Goal: Check status

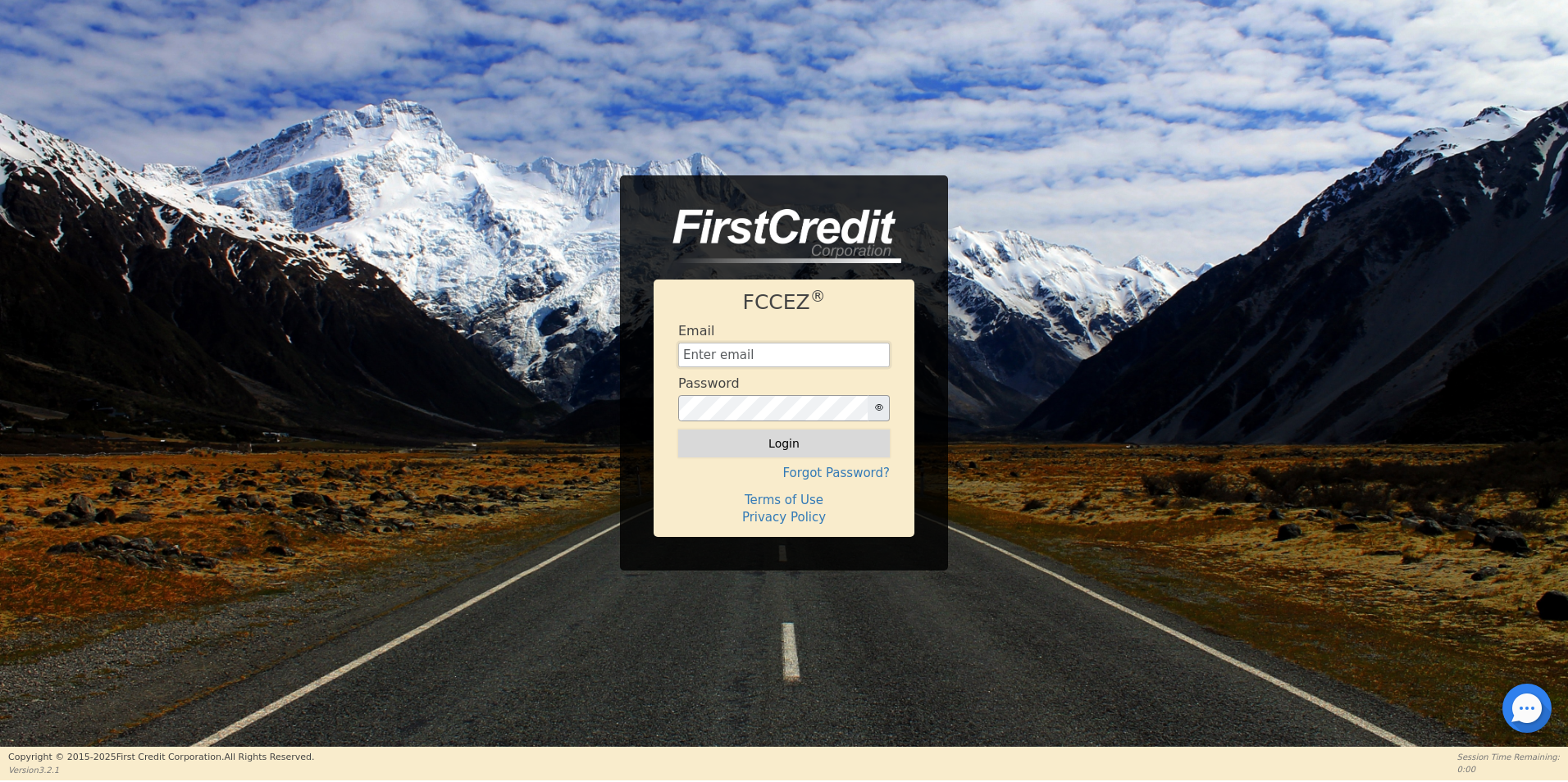
type input "[EMAIL_ADDRESS][DOMAIN_NAME]"
click at [738, 443] on button "Login" at bounding box center [784, 443] width 211 height 28
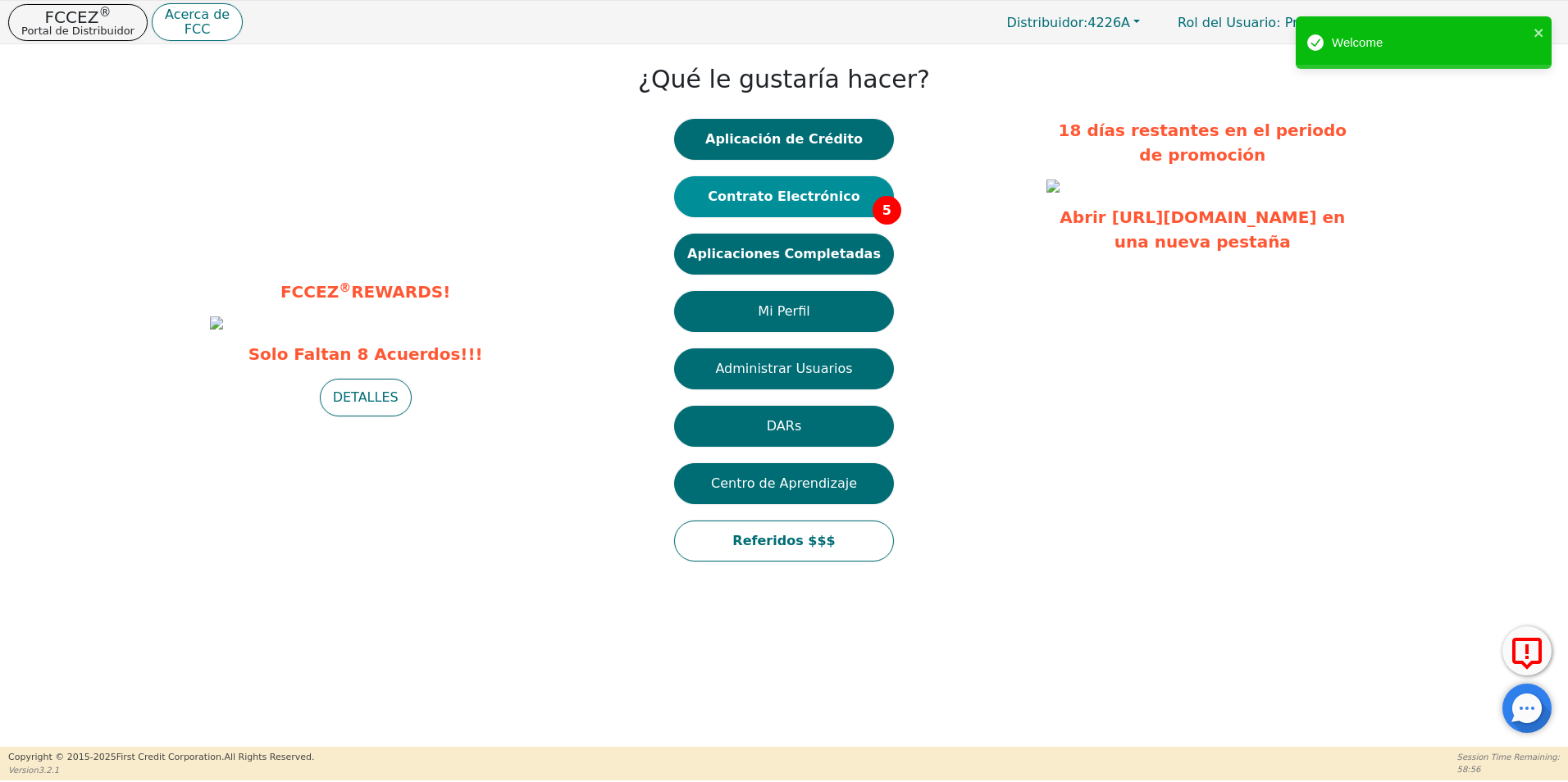
click at [849, 201] on button "Contrato Electrónico 5" at bounding box center [783, 196] width 220 height 41
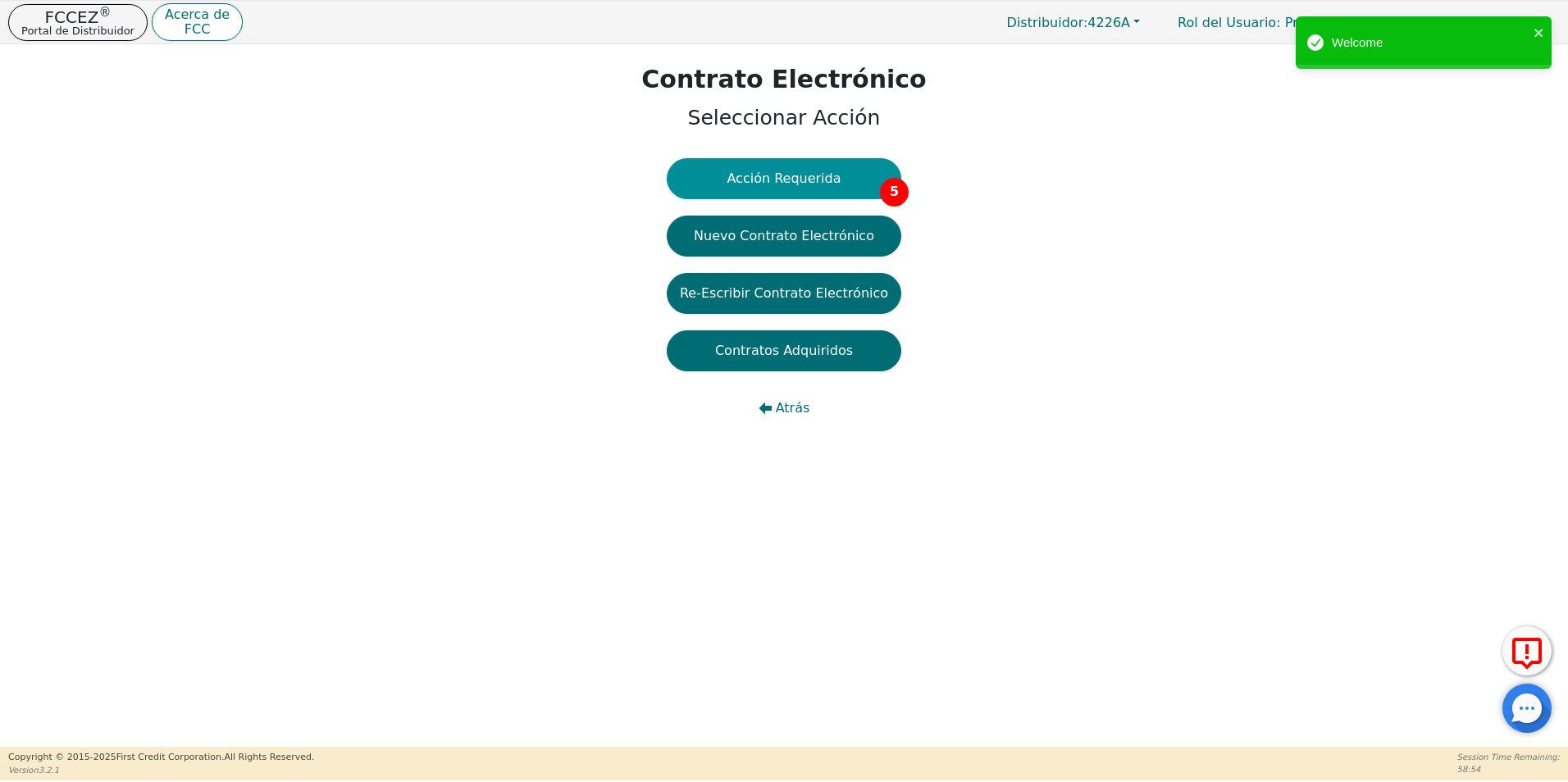
click at [793, 176] on button "Acción Requerida 5" at bounding box center [783, 179] width 234 height 41
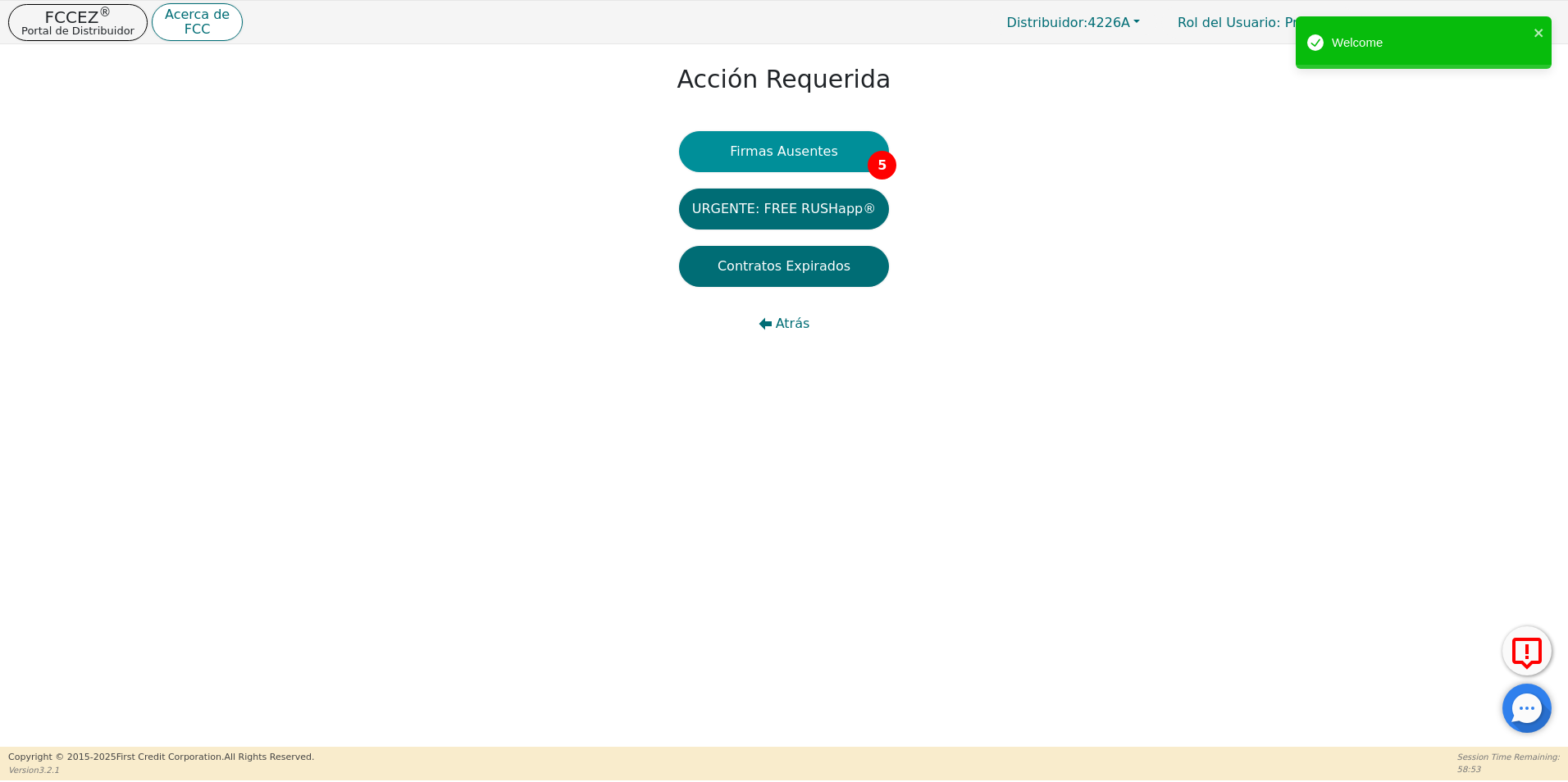
click at [810, 143] on button "Firmas Ausentes 5" at bounding box center [784, 151] width 210 height 41
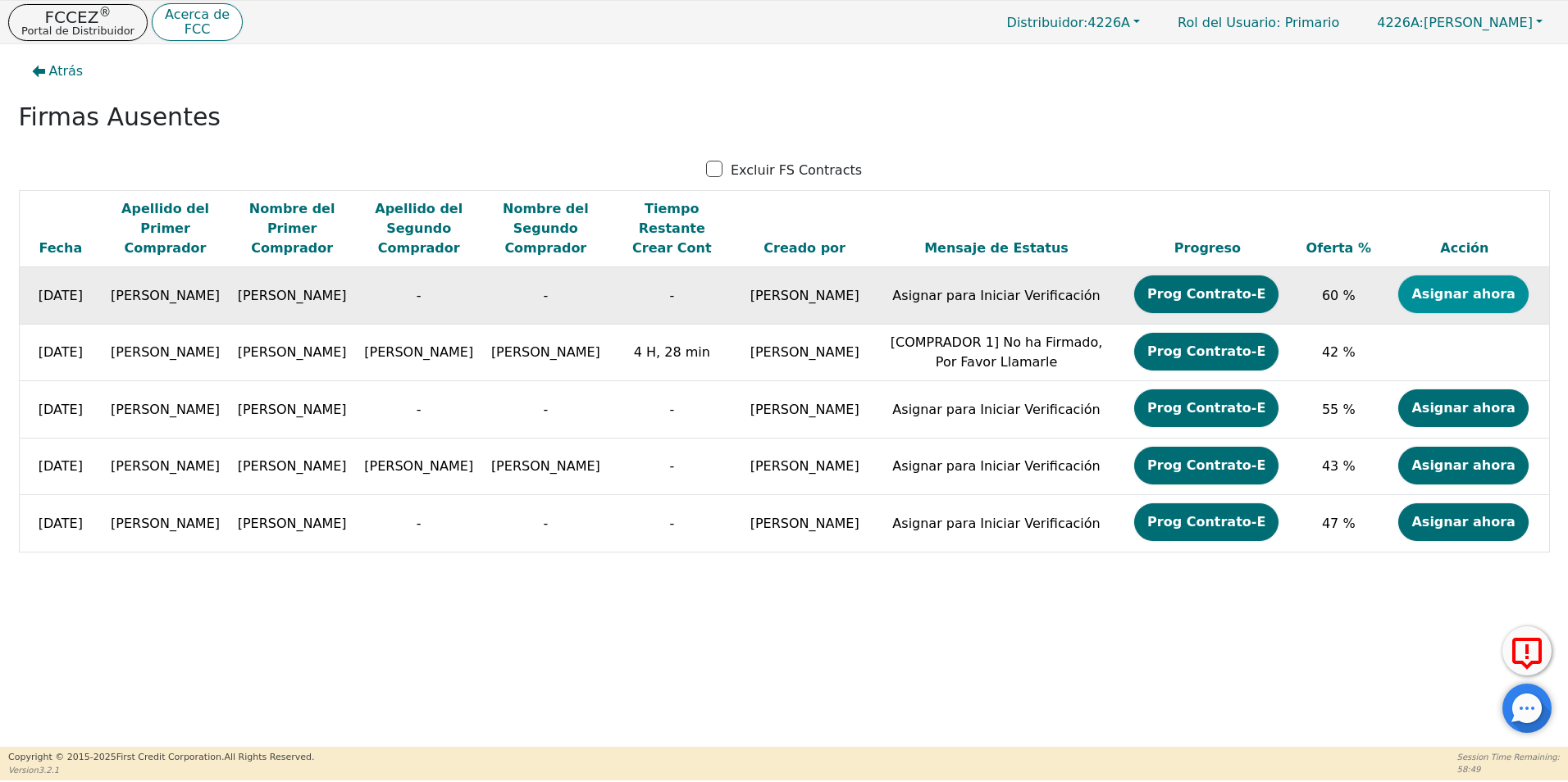
click at [1414, 296] on button "Asignar ahora" at bounding box center [1462, 293] width 129 height 37
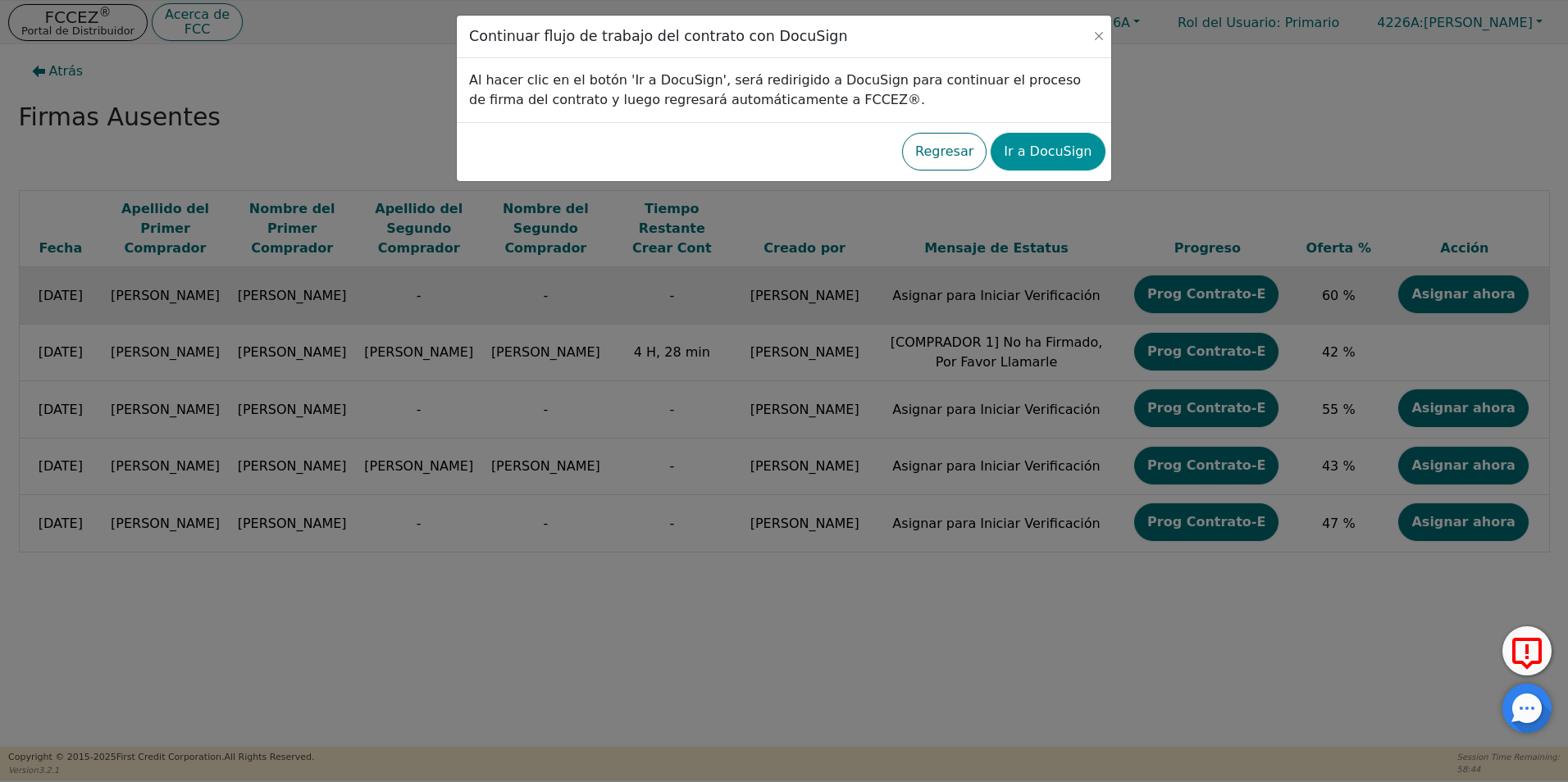
click at [1049, 162] on button "Ir a DocuSign" at bounding box center [1047, 151] width 114 height 37
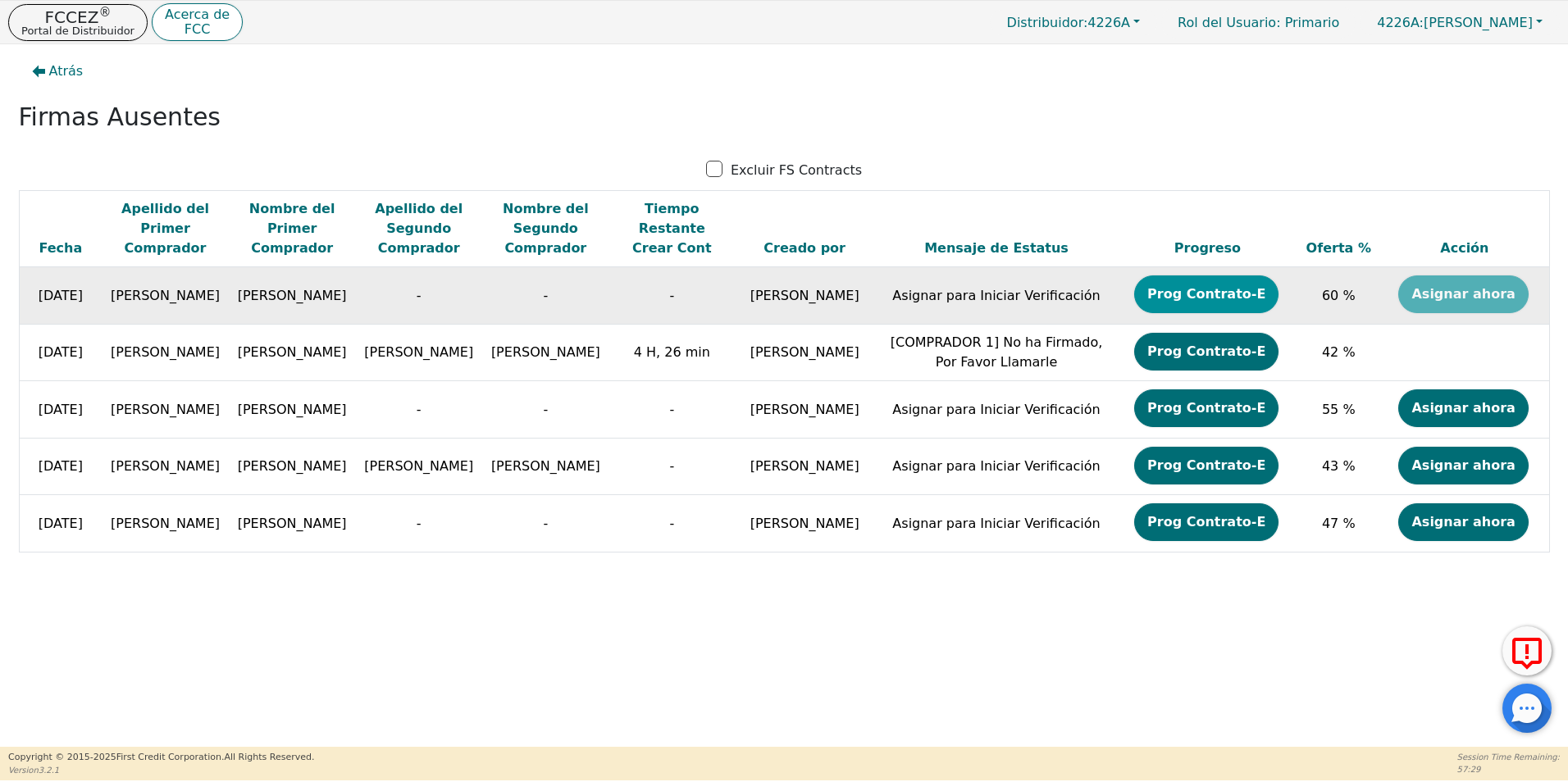
click at [1226, 292] on button "Prog Contrato-E" at bounding box center [1206, 293] width 144 height 37
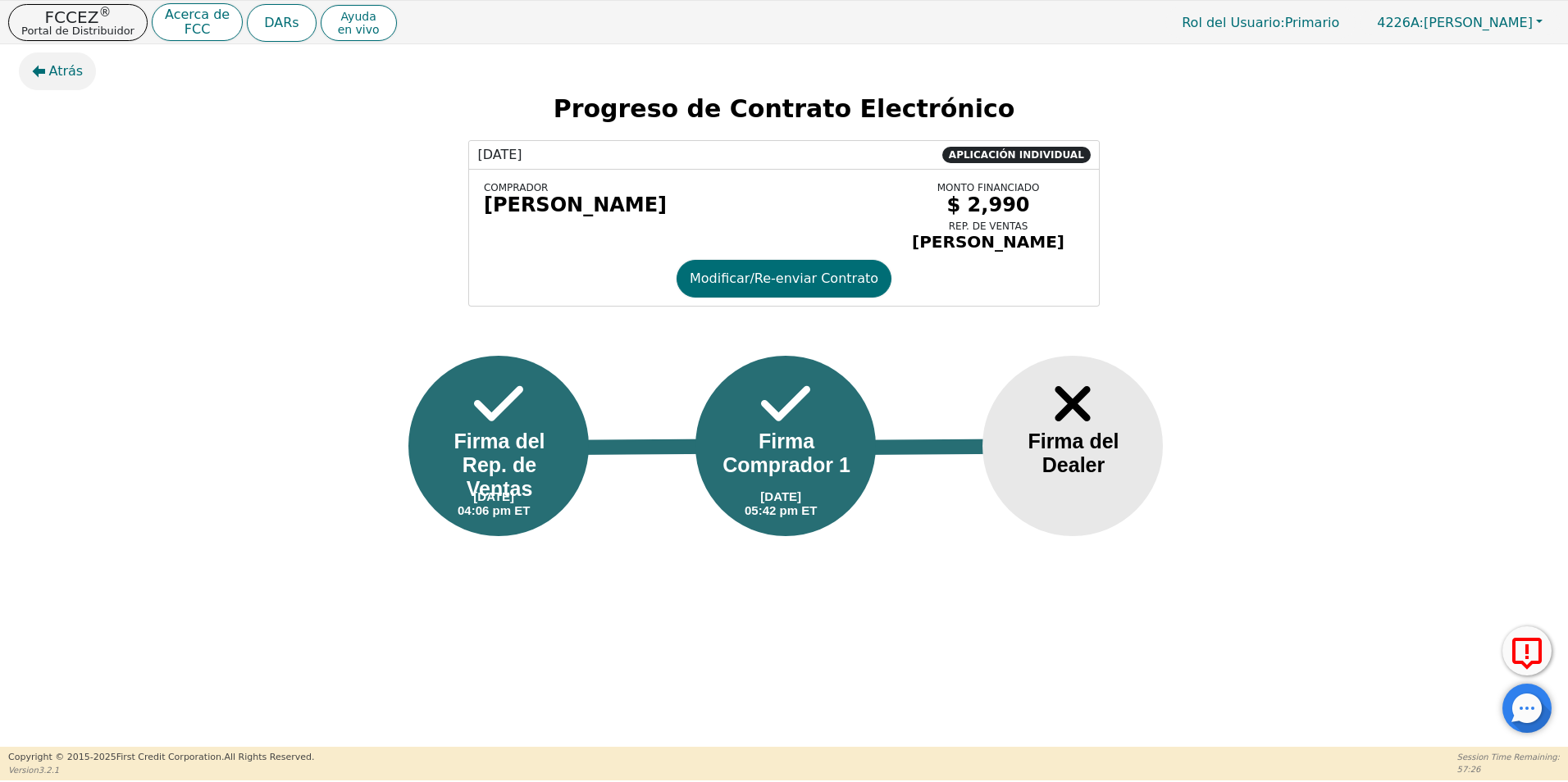
click at [57, 74] on span "Atrás" at bounding box center [67, 71] width 35 height 20
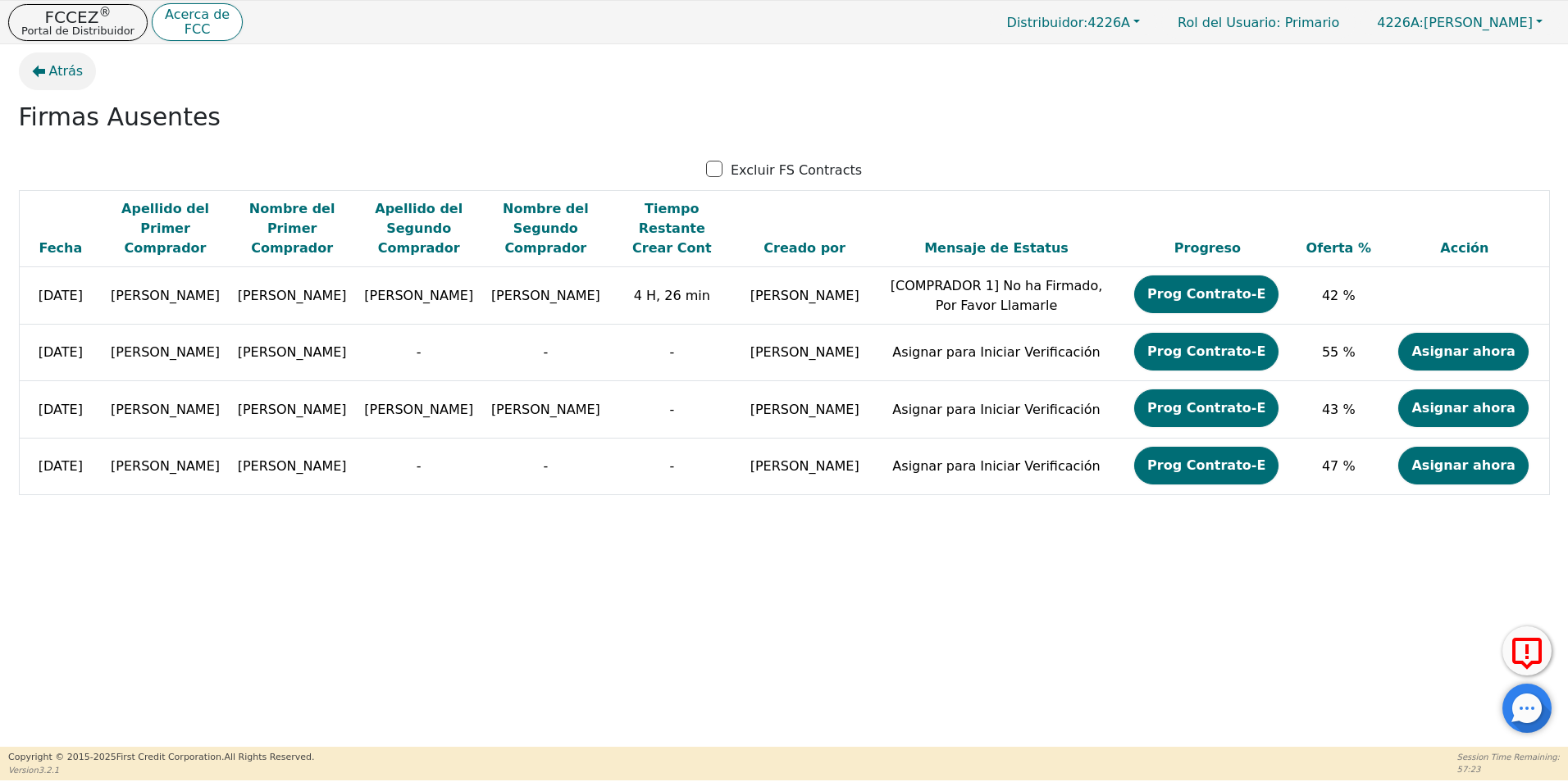
click at [62, 71] on span "Atrás" at bounding box center [67, 71] width 35 height 20
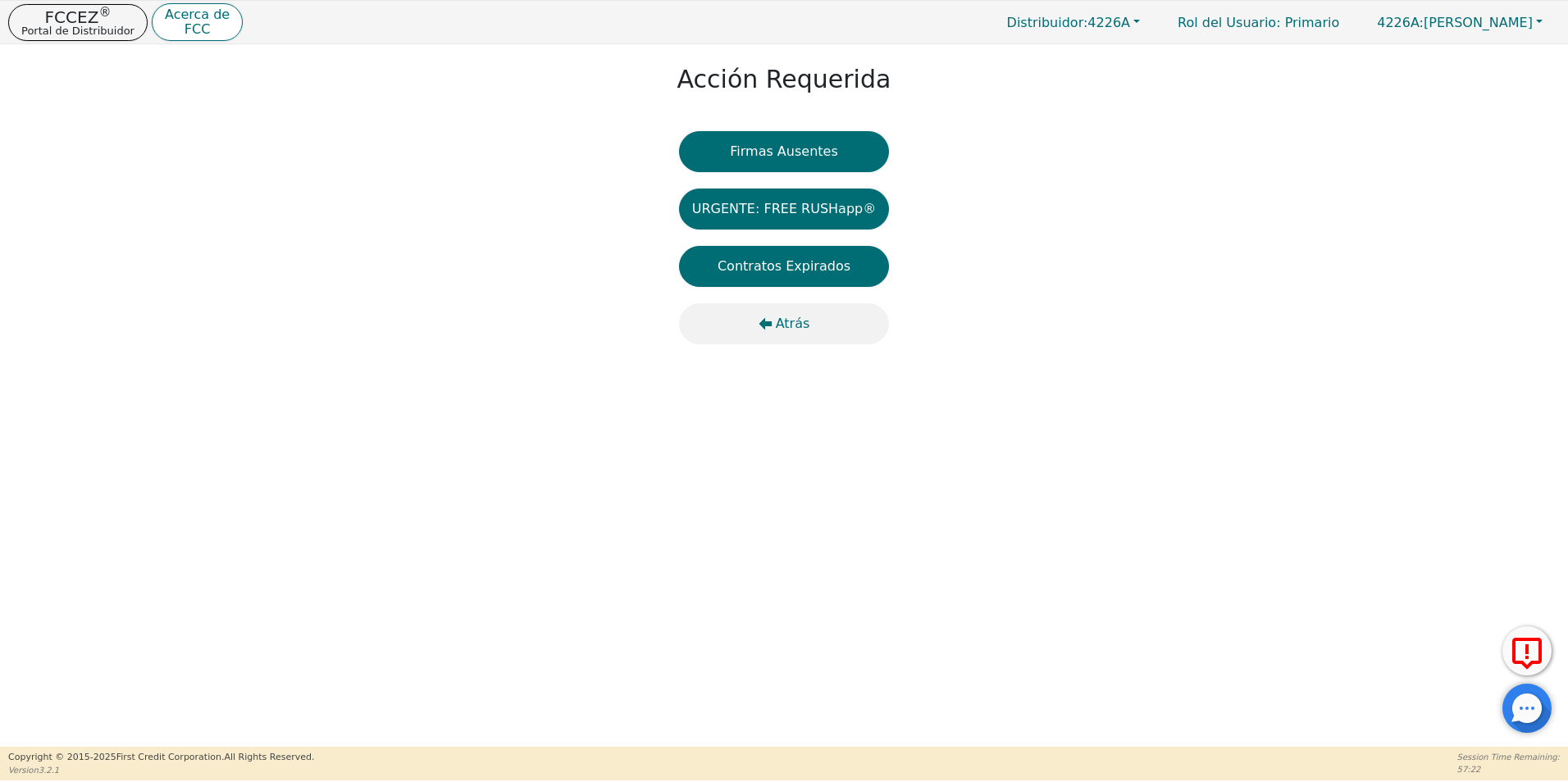
click at [787, 329] on span "Atrás" at bounding box center [793, 324] width 35 height 20
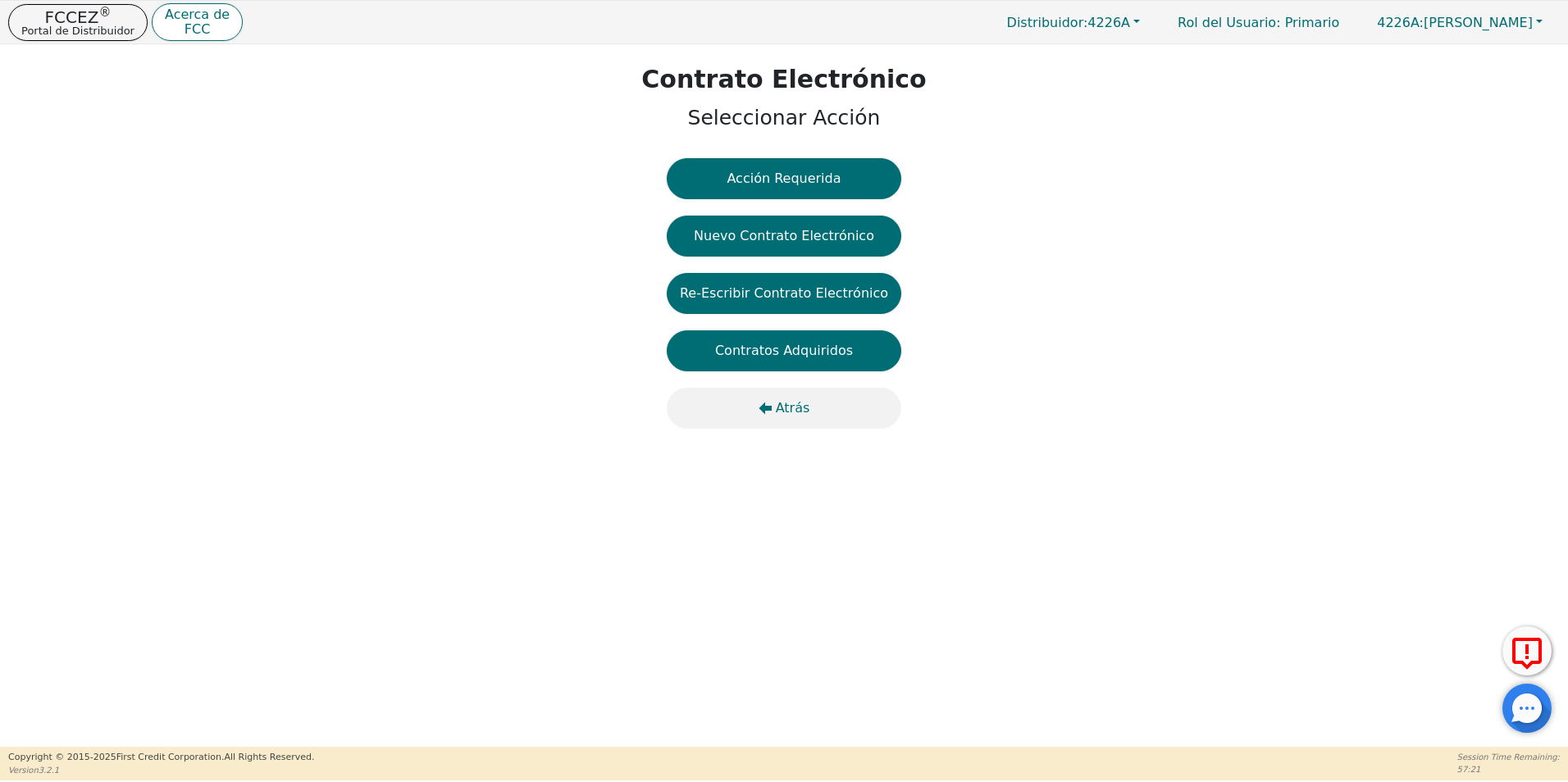
click at [786, 405] on span "Atrás" at bounding box center [793, 408] width 35 height 20
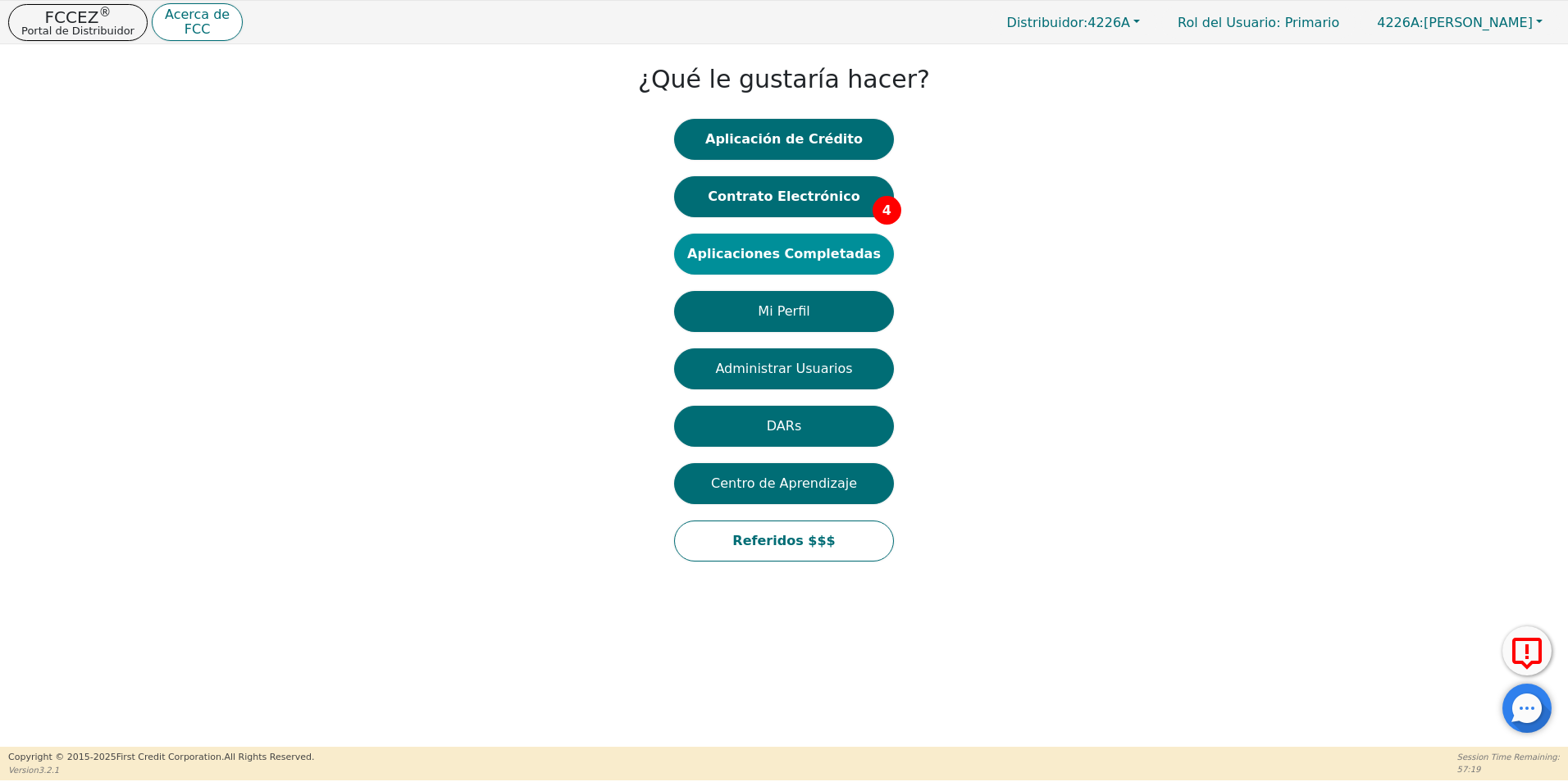
click at [823, 268] on button "Aplicaciones Completadas" at bounding box center [783, 253] width 220 height 41
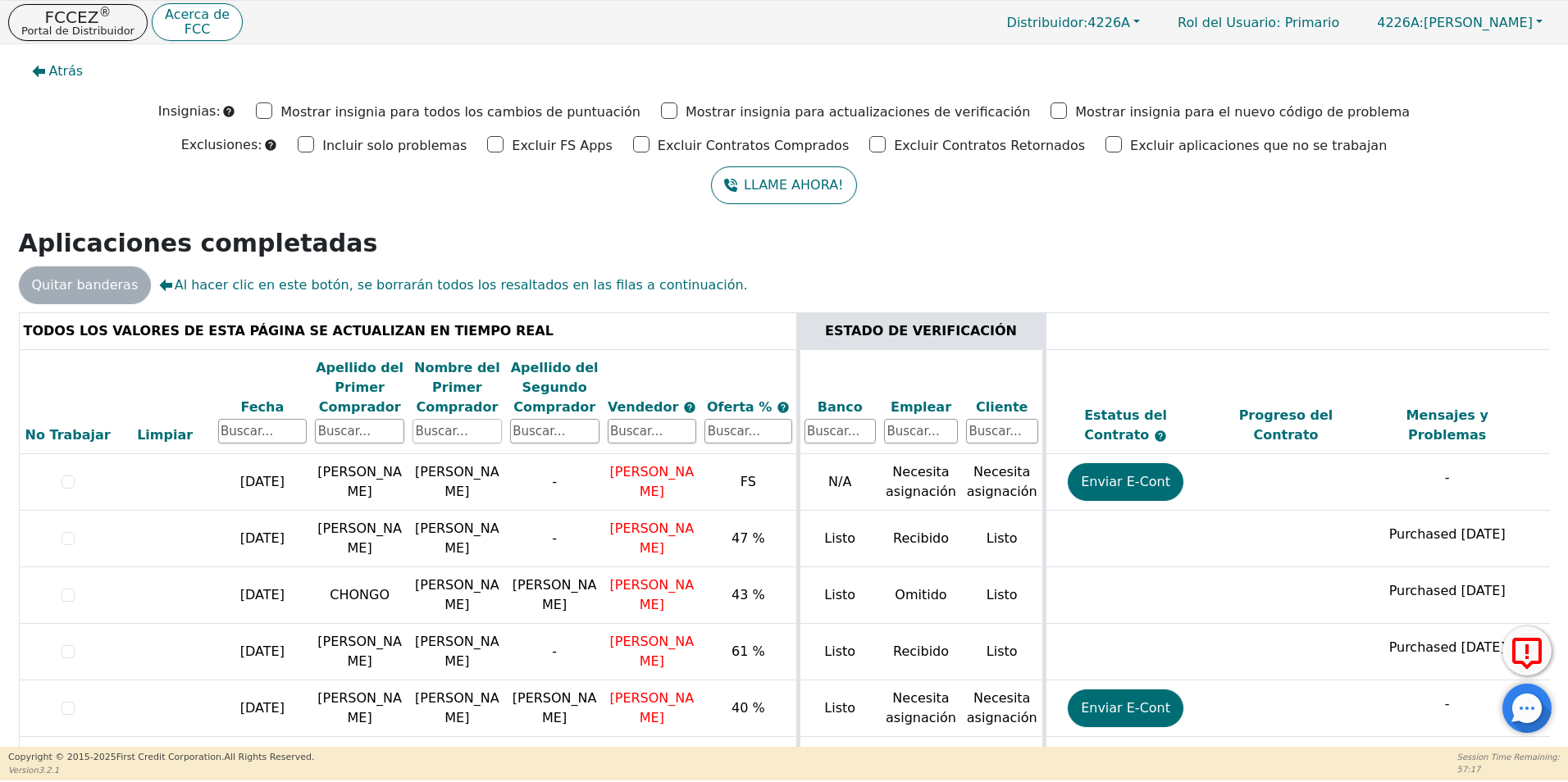
click at [435, 426] on input "text" at bounding box center [457, 431] width 89 height 25
type input "[PERSON_NAME]"
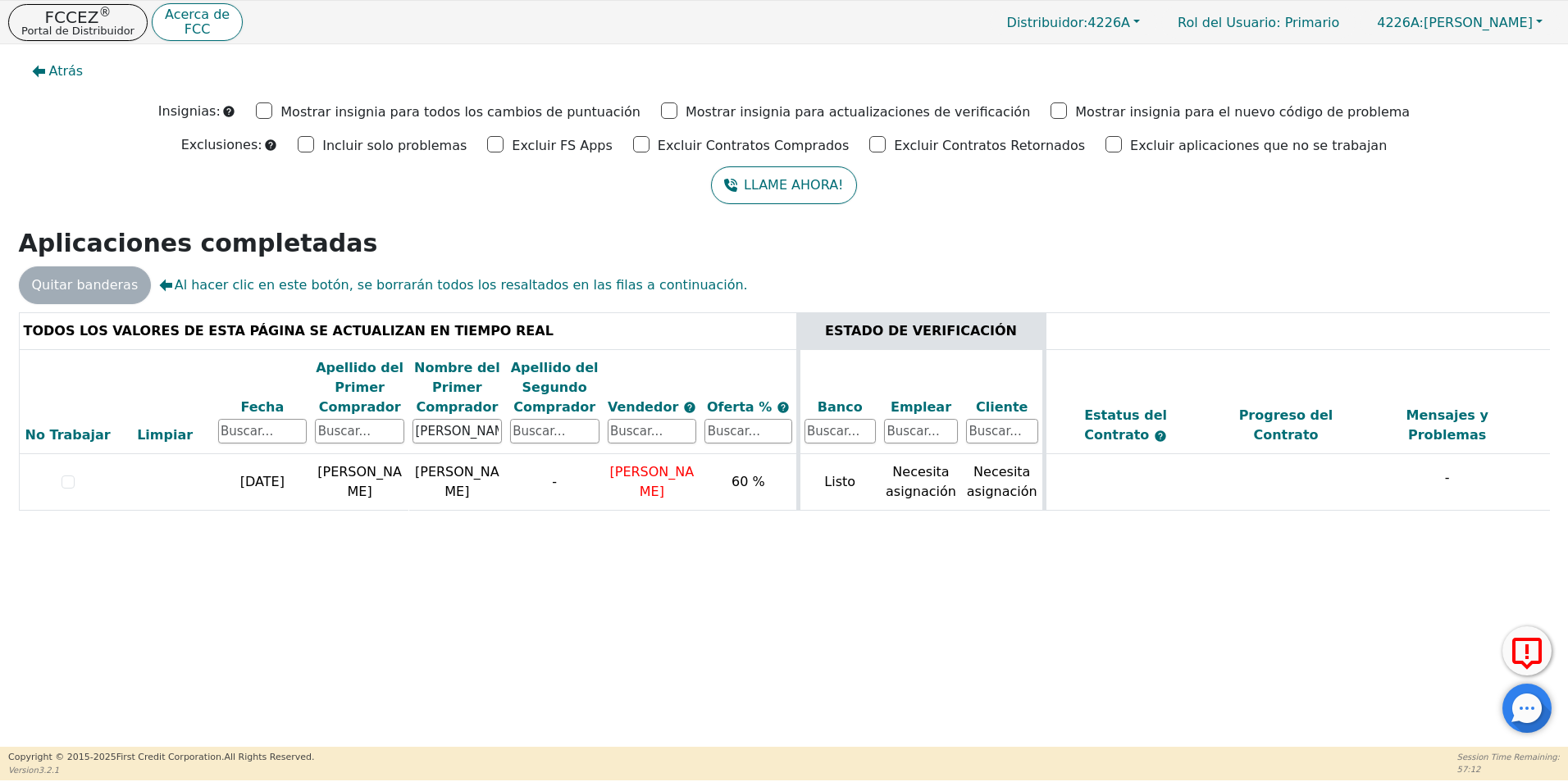
drag, startPoint x: 525, startPoint y: 541, endPoint x: 1148, endPoint y: 573, distance: 623.8
click at [1148, 573] on div "Atrás Insignias: Mostrar insignia para todos los cambios de puntuación Mostrar …" at bounding box center [784, 396] width 1568 height 703
click at [1144, 567] on div "Atrás Insignias: Mostrar insignia para todos los cambios de puntuación Mostrar …" at bounding box center [784, 396] width 1568 height 703
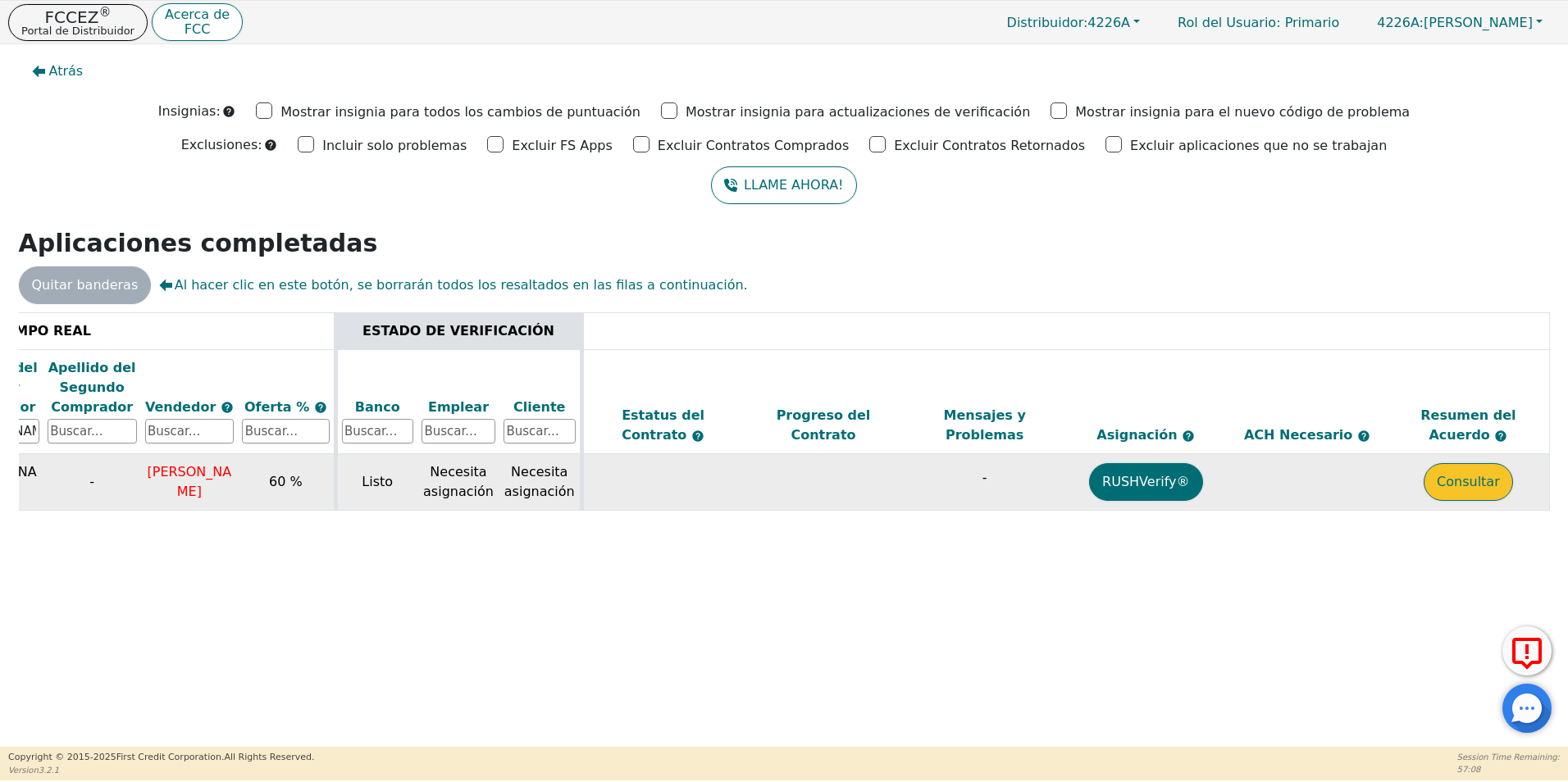
click at [1480, 477] on button "Consultar" at bounding box center [1468, 481] width 89 height 37
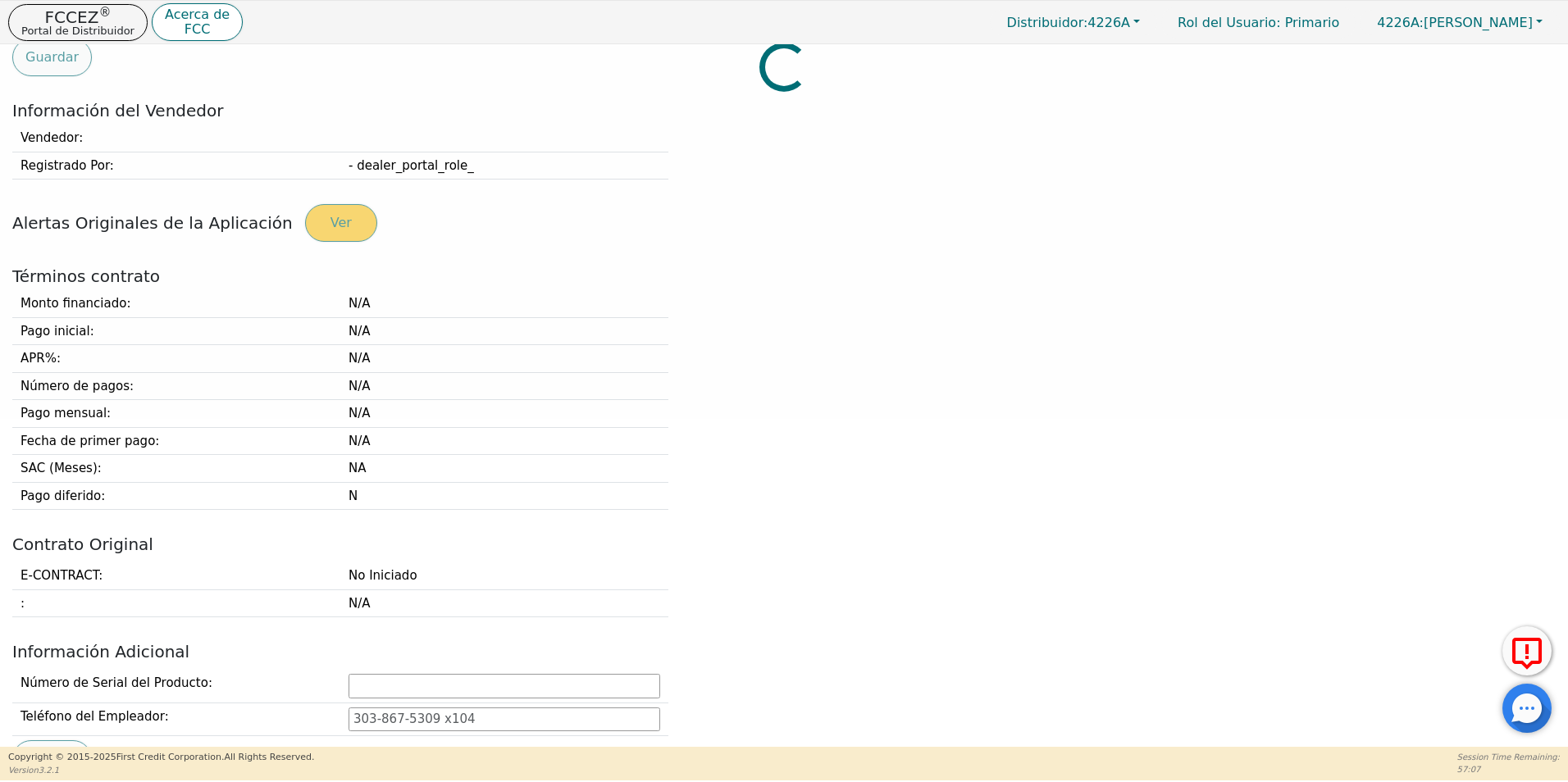
type input "[PHONE_NUMBER]"
type input "[EMAIL_ADDRESS][DOMAIN_NAME]"
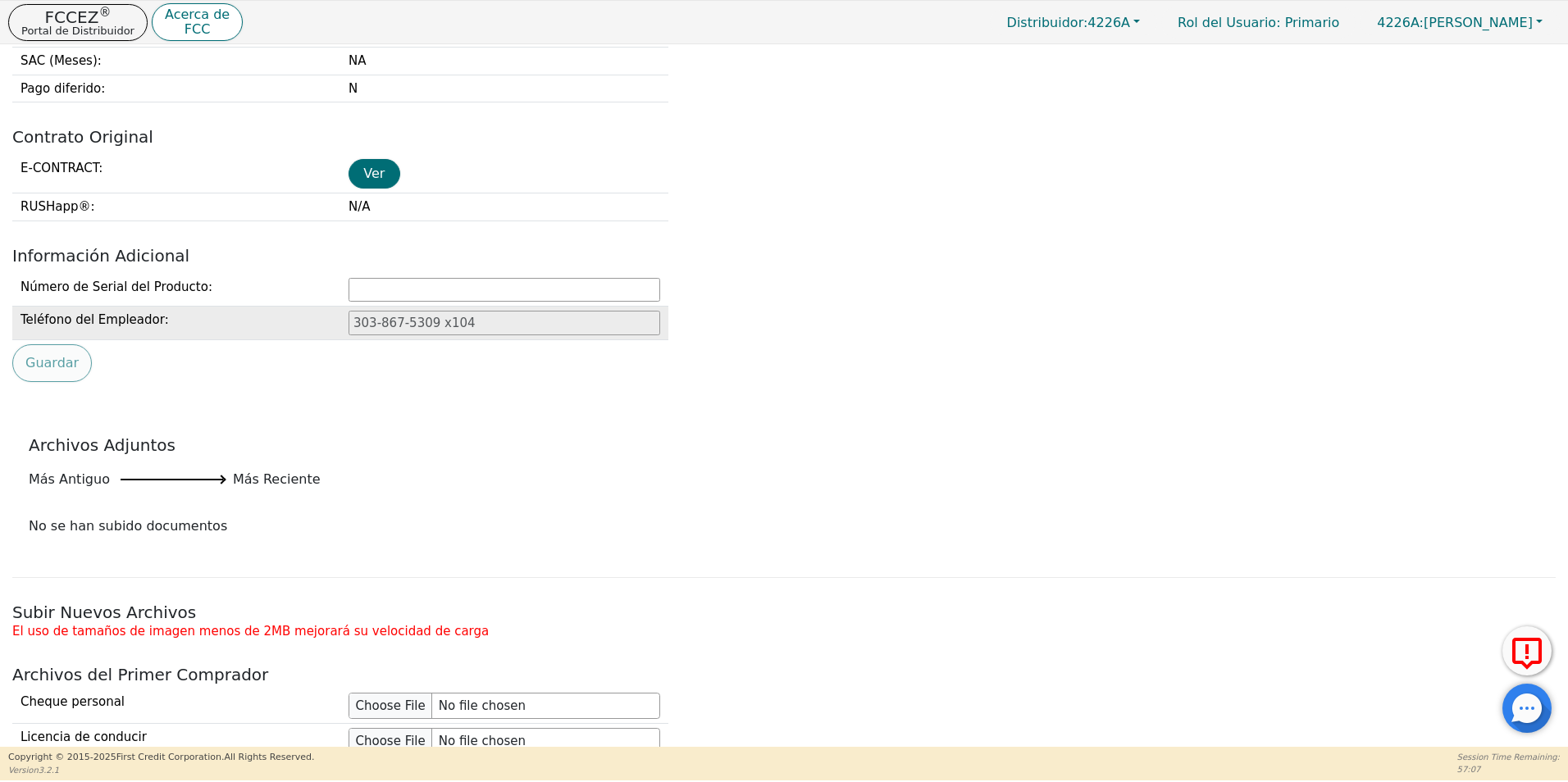
scroll to position [737, 0]
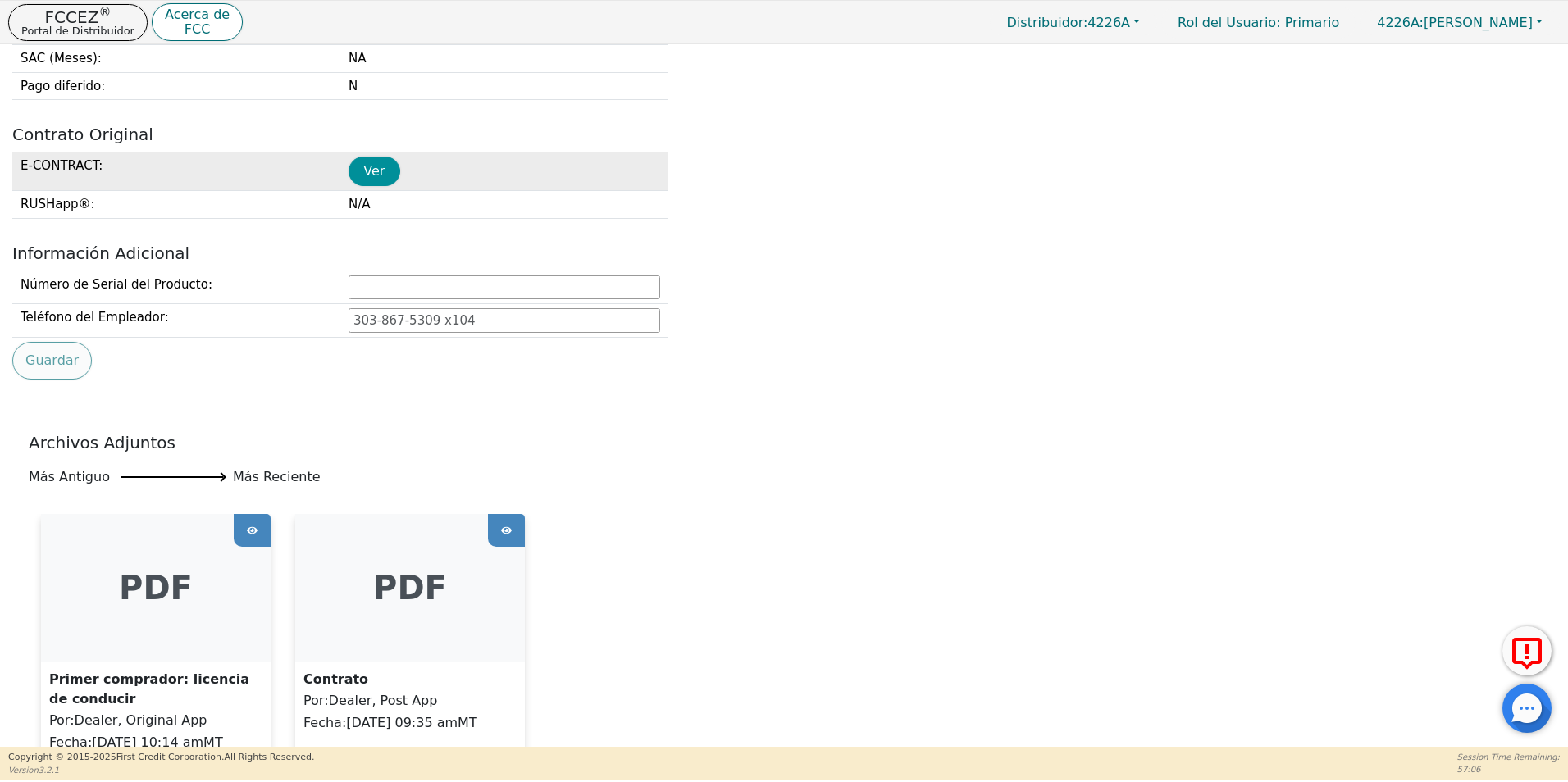
click at [363, 173] on button "Ver" at bounding box center [374, 171] width 52 height 29
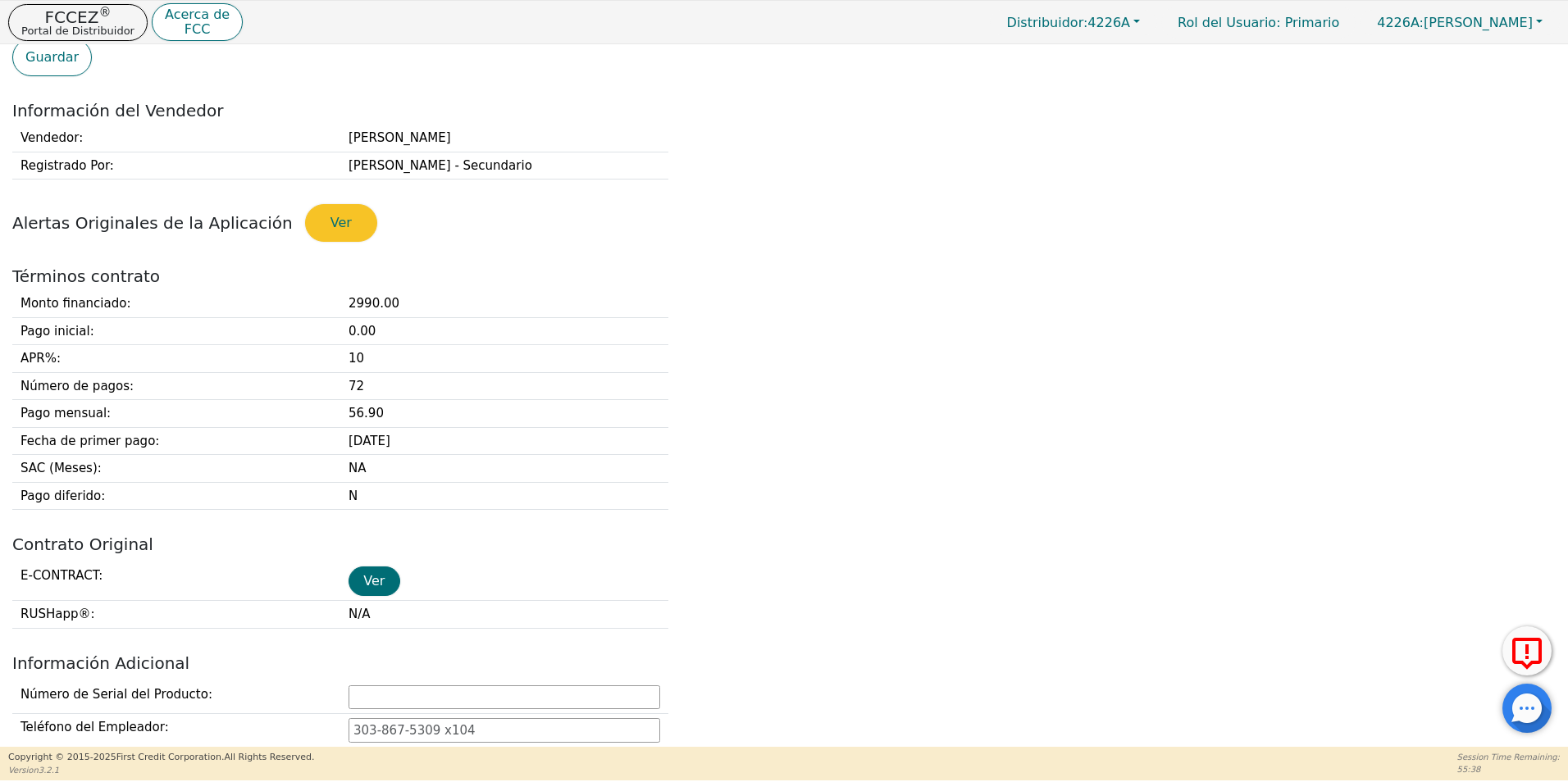
scroll to position [0, 0]
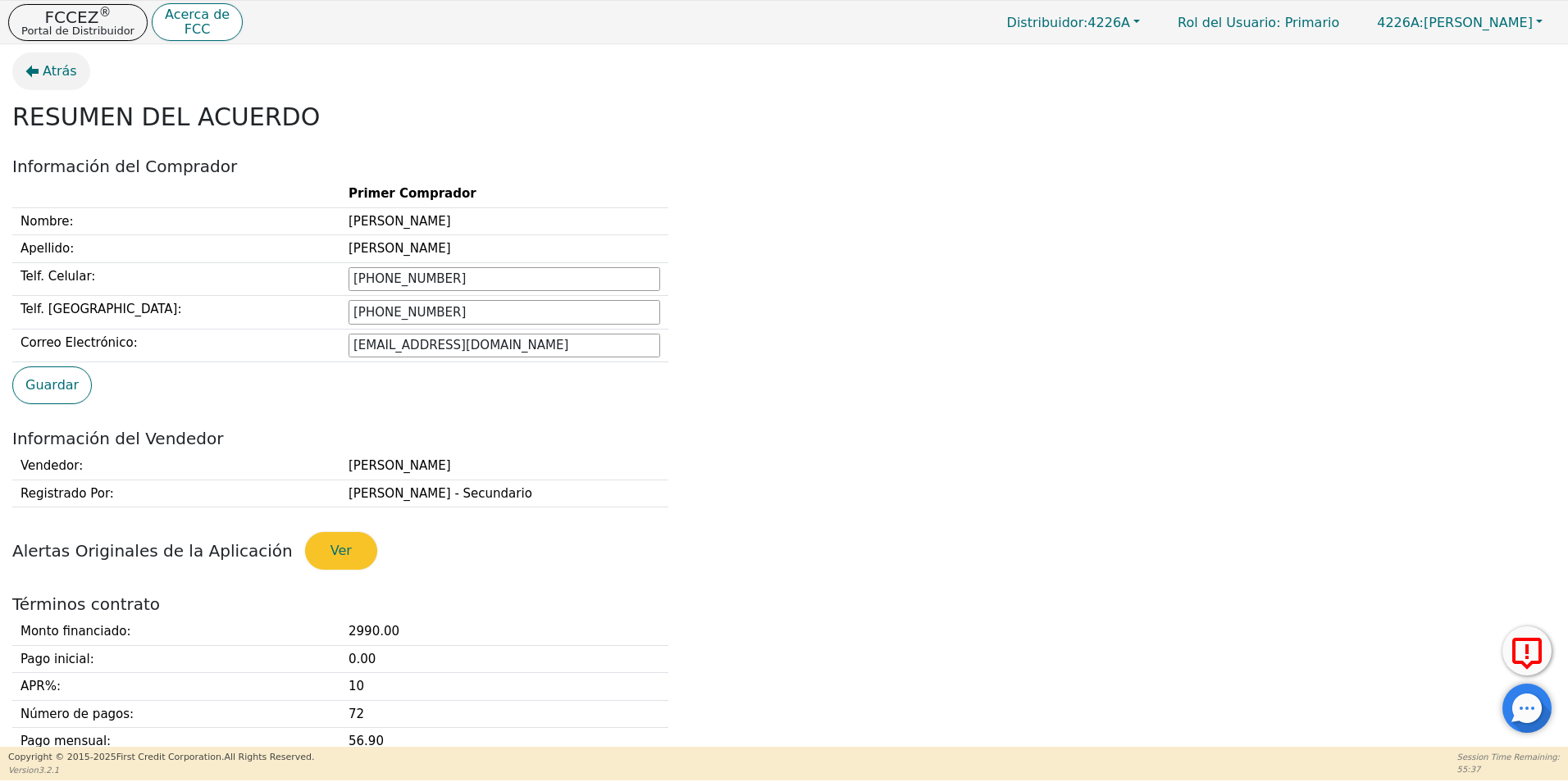
click at [45, 67] on span "Atrás" at bounding box center [60, 71] width 35 height 20
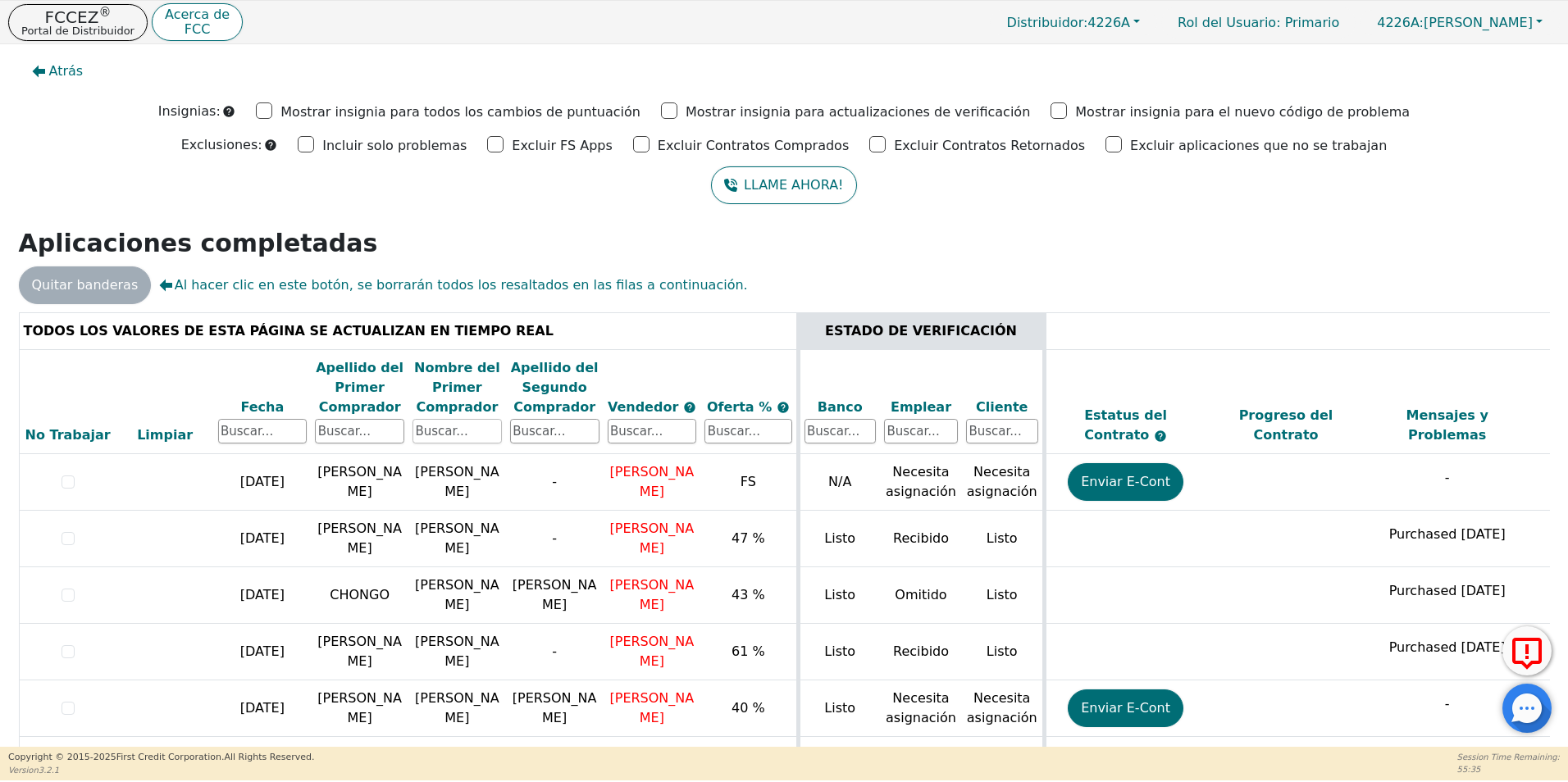
click at [472, 424] on input "text" at bounding box center [457, 431] width 89 height 25
click at [379, 427] on input "text" at bounding box center [359, 431] width 89 height 25
type input "[PERSON_NAME]"
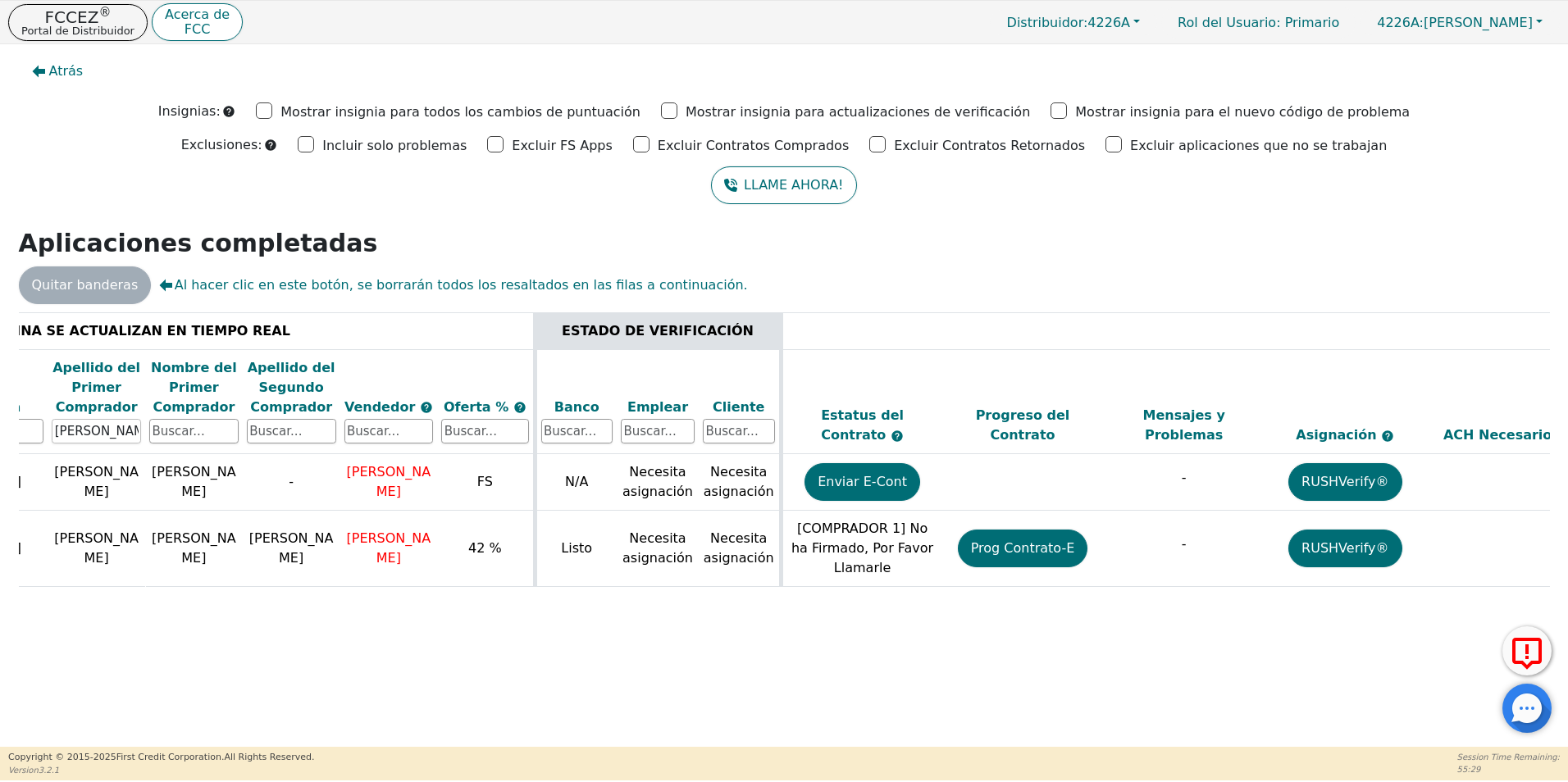
scroll to position [0, 462]
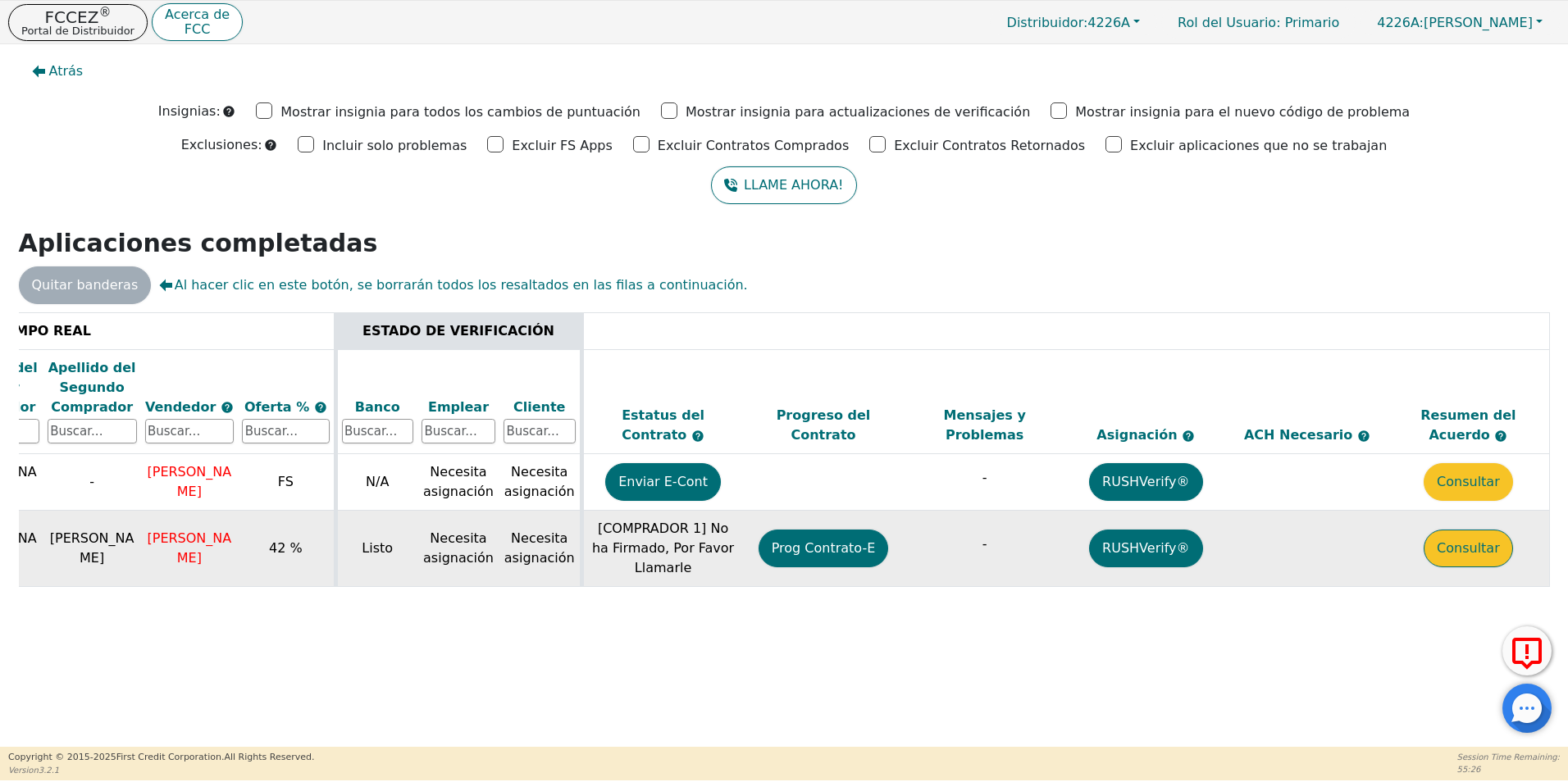
click at [1459, 550] on button "Consultar" at bounding box center [1468, 548] width 89 height 37
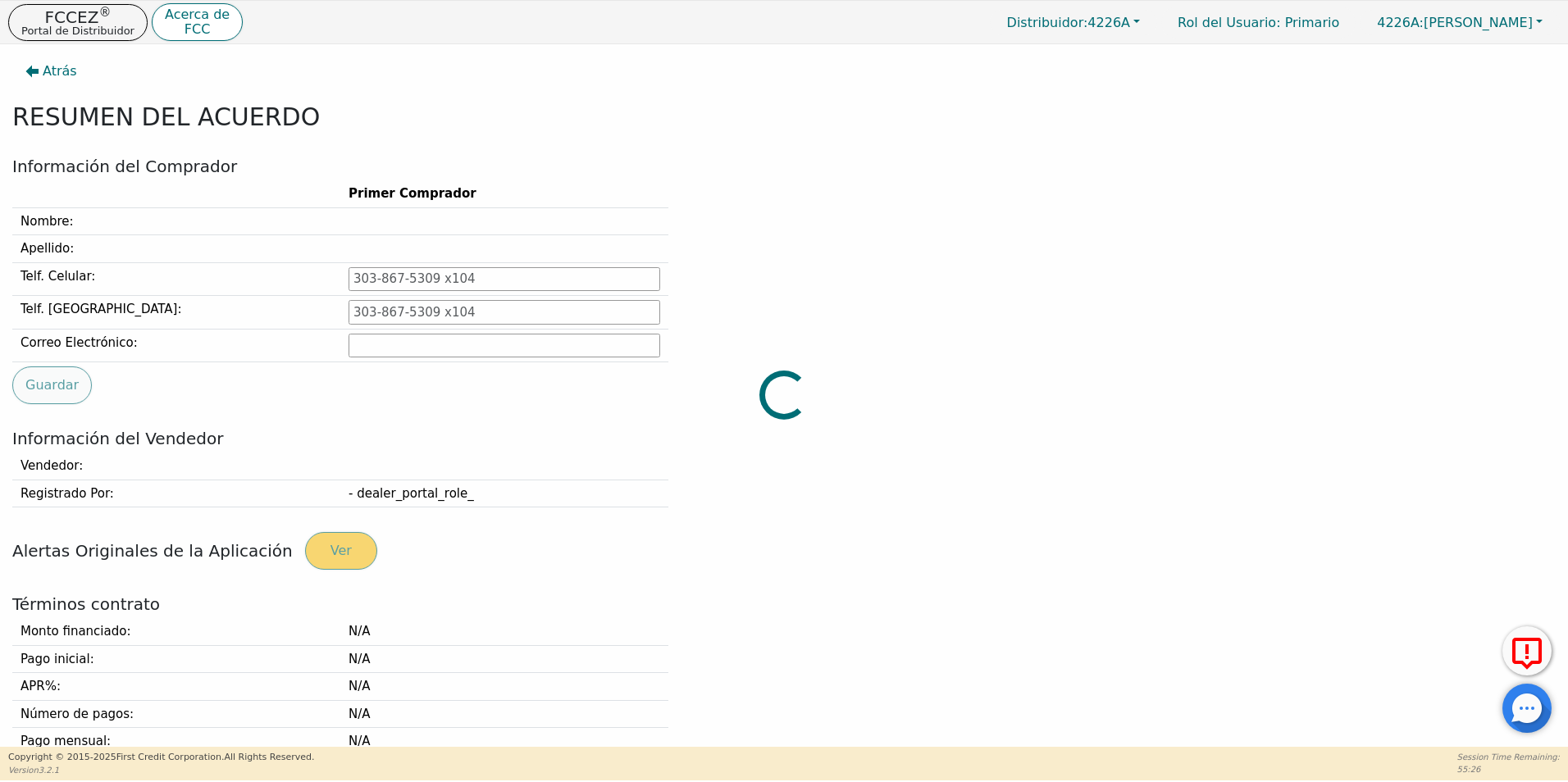
type input "[PHONE_NUMBER]"
type input "[EMAIL_ADDRESS][DOMAIN_NAME]"
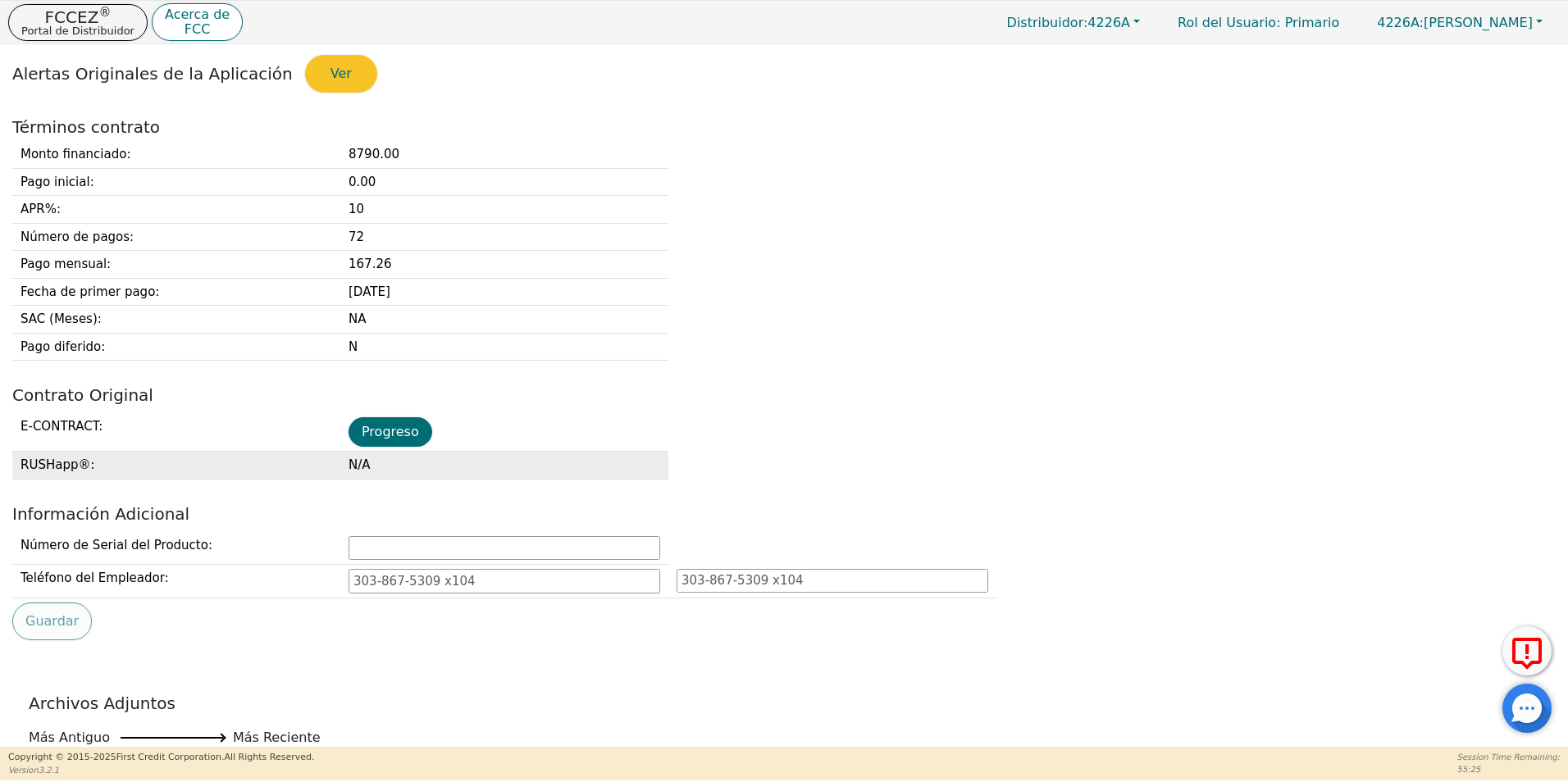
scroll to position [574, 0]
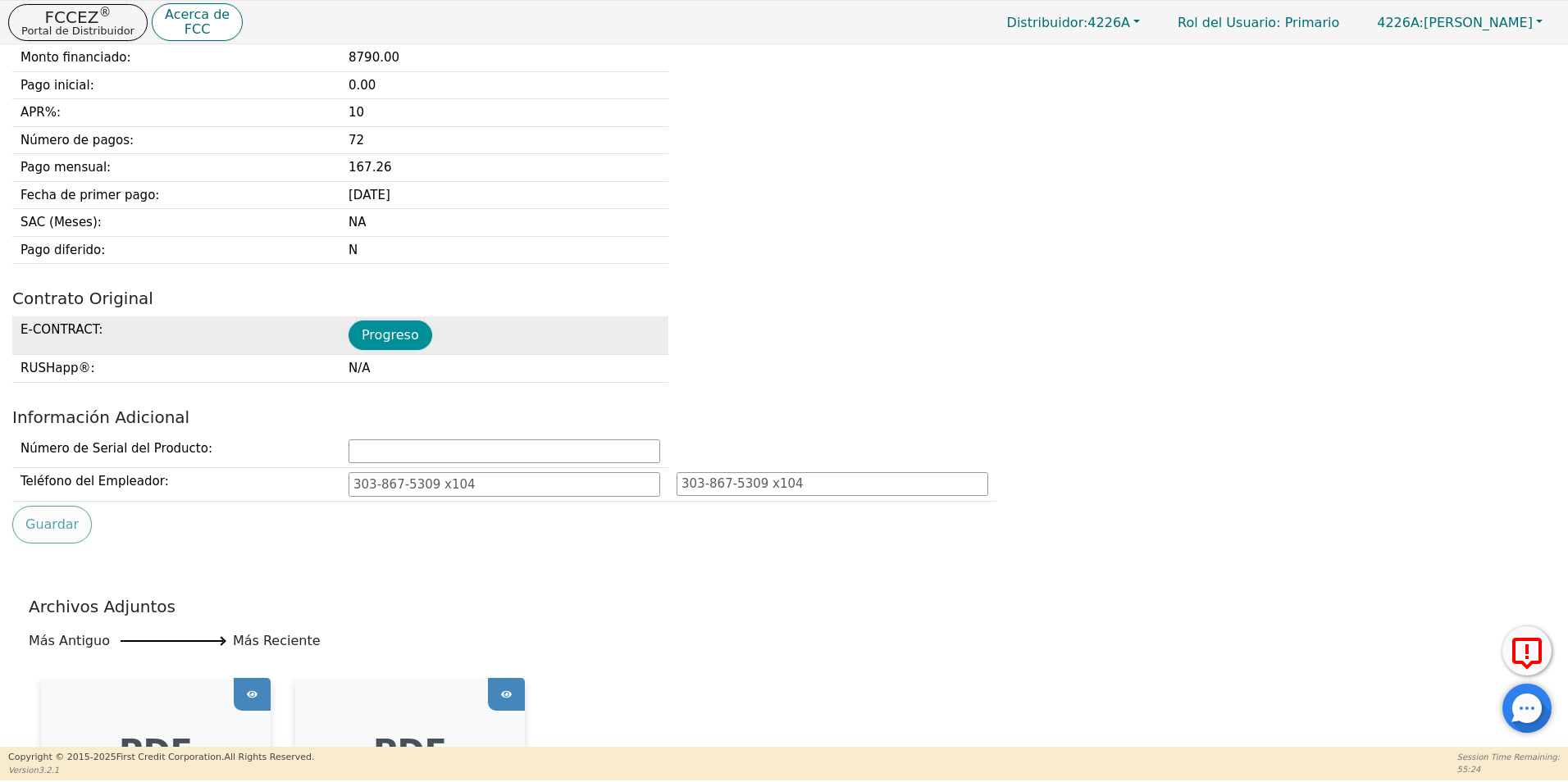
click at [397, 325] on button "Progreso" at bounding box center [390, 335] width 84 height 29
